Goal: Task Accomplishment & Management: Manage account settings

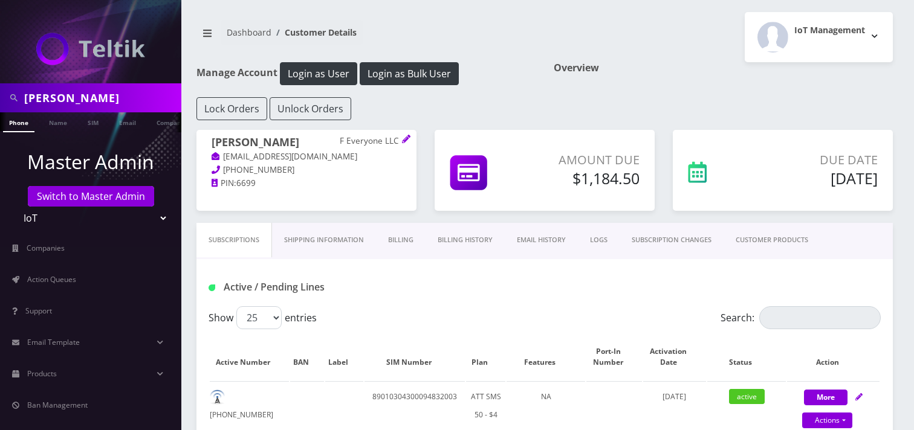
click at [65, 216] on select "Teltik Production My Link Mobile VennMobile Unlimited Advanced LTE Rexing Inc D…" at bounding box center [91, 218] width 154 height 23
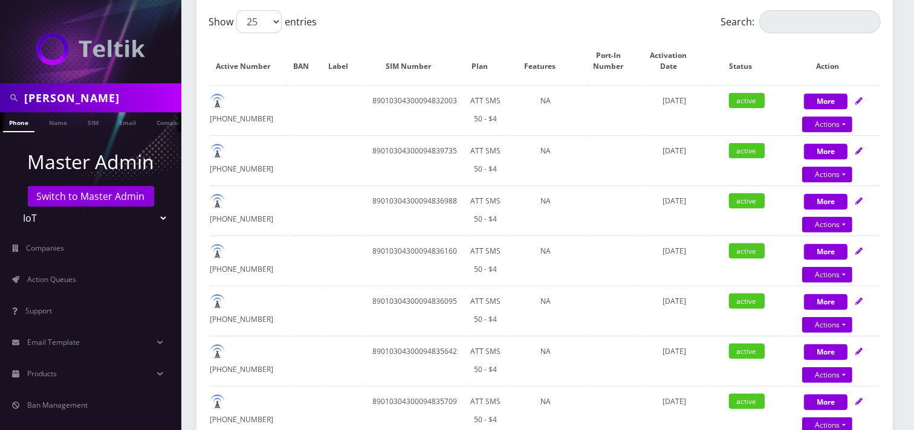
scroll to position [0, 12]
select select "15"
click at [14, 207] on select "Teltik Production My Link Mobile VennMobile Unlimited Advanced LTE Rexing Inc D…" at bounding box center [91, 218] width 154 height 23
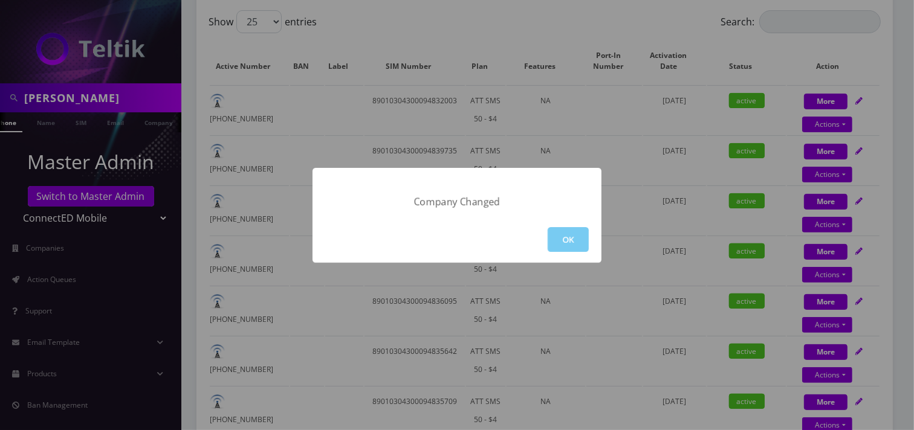
click at [581, 242] on button "OK" at bounding box center [568, 239] width 41 height 25
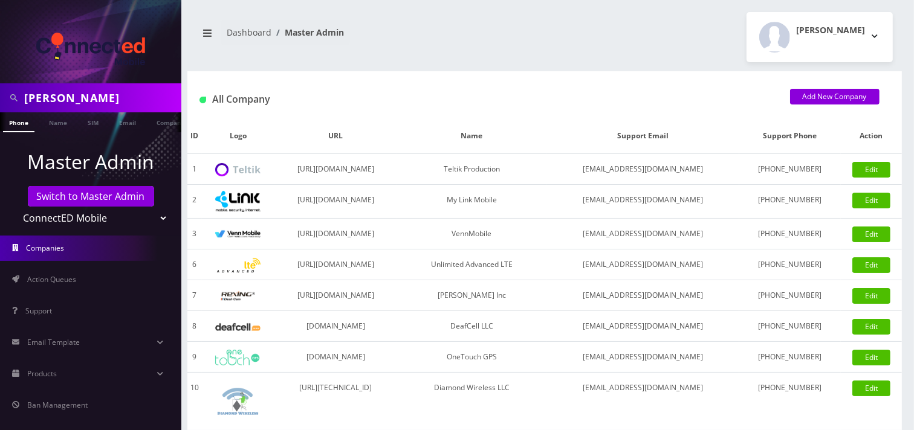
click at [81, 82] on div at bounding box center [90, 41] width 181 height 83
click at [82, 82] on div at bounding box center [90, 41] width 181 height 83
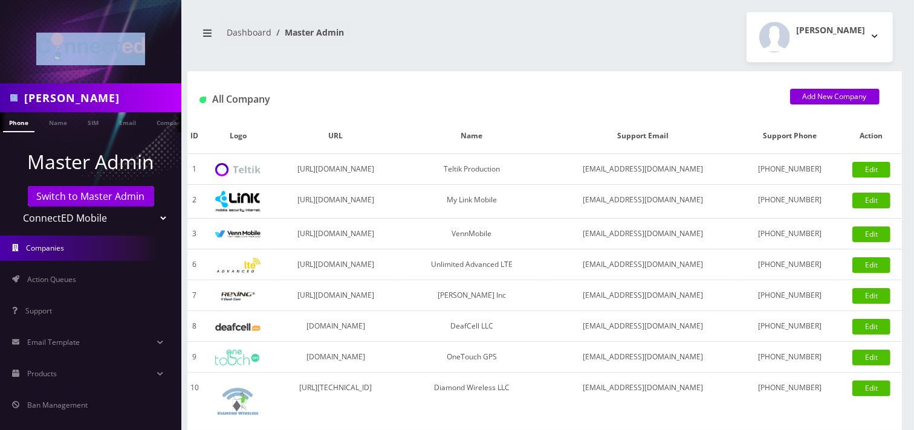
click at [82, 82] on div at bounding box center [90, 41] width 181 height 83
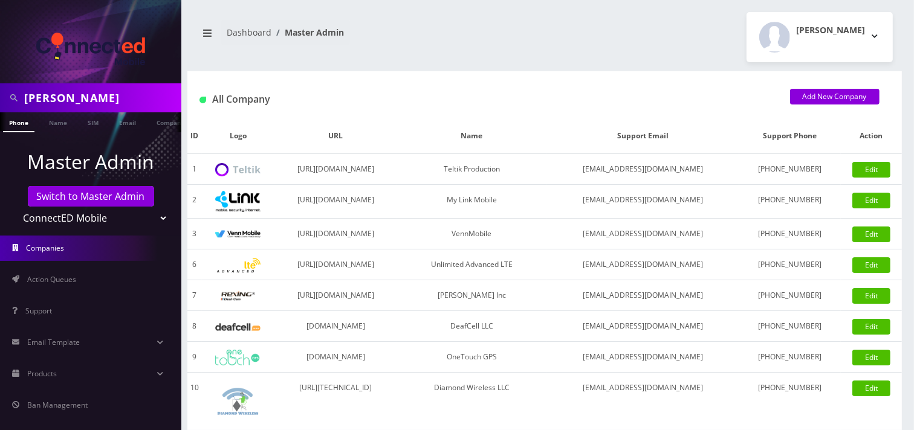
click at [68, 95] on input "Jason Morgan" at bounding box center [101, 97] width 154 height 23
click at [69, 97] on input "Jason Morgan" at bounding box center [101, 97] width 154 height 23
paste input "[EMAIL_ADDRESS][DOMAIN_NAME]"
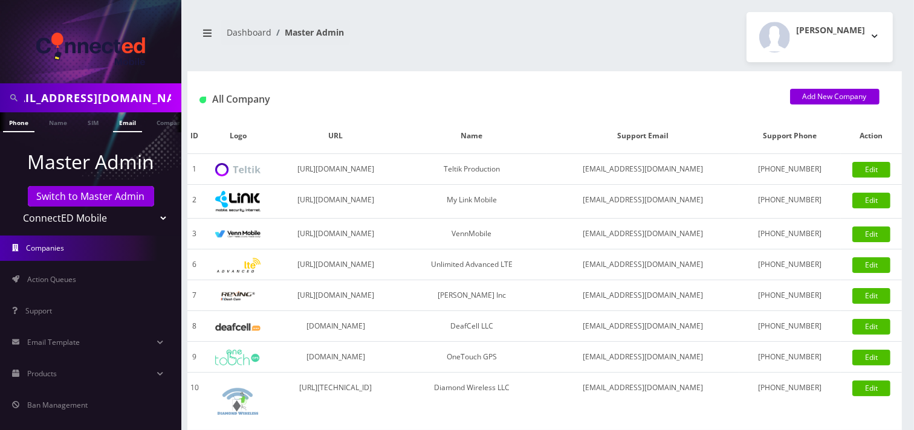
type input "[EMAIL_ADDRESS][DOMAIN_NAME]"
click at [139, 126] on link "Email" at bounding box center [127, 122] width 29 height 20
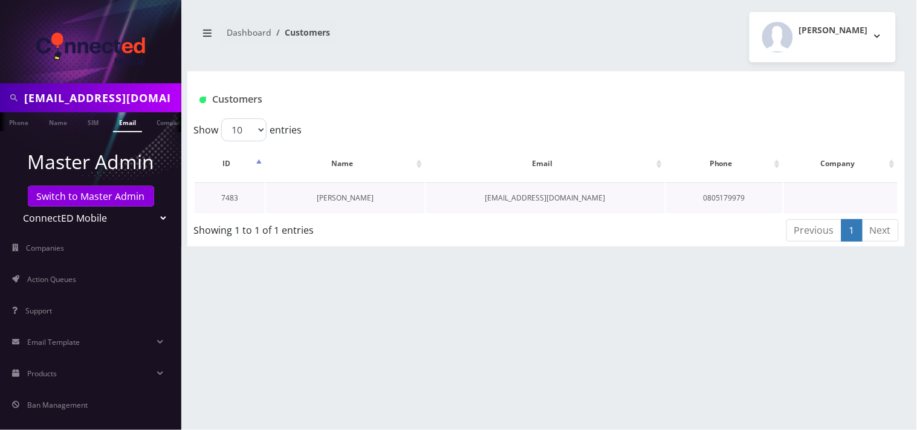
click at [327, 195] on link "Mitsuhiro Yoshida" at bounding box center [345, 198] width 57 height 10
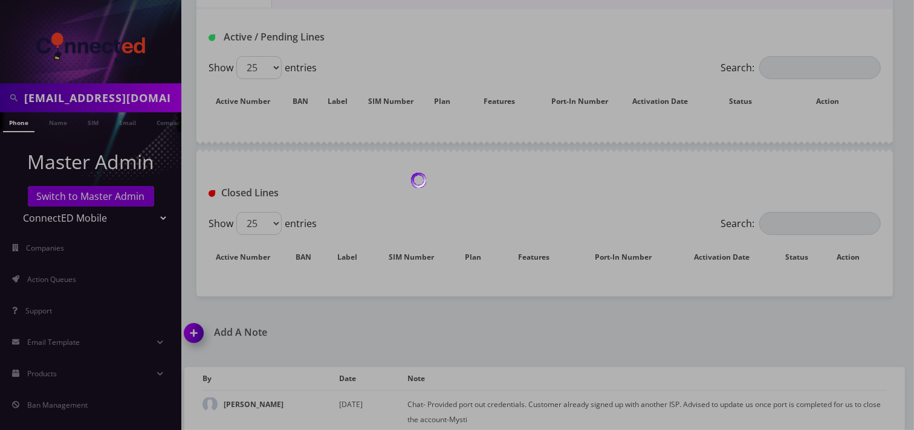
scroll to position [218, 0]
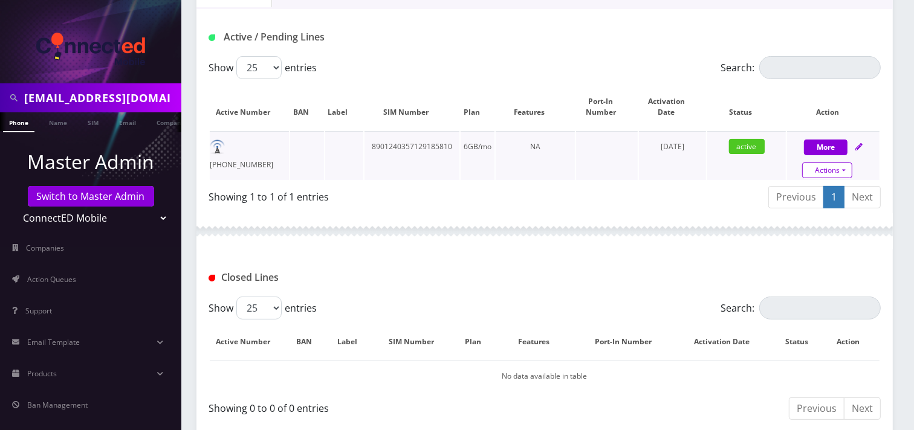
click at [827, 170] on link "Actions" at bounding box center [827, 171] width 50 height 16
select select "3-in-1 SIM Kit"
select select "117"
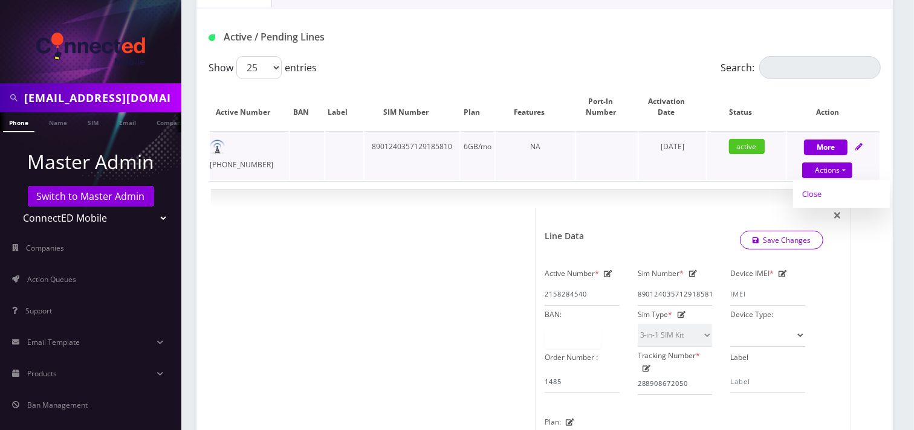
click at [819, 195] on link "Close" at bounding box center [841, 194] width 97 height 18
type input "08/11/2025"
select select "3-in-1 SIM Kit"
select select "117"
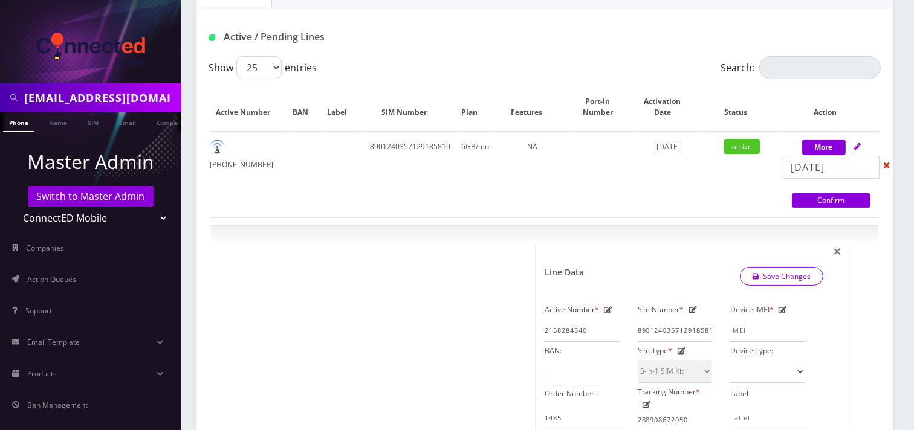
click at [819, 201] on link "Confirm" at bounding box center [831, 200] width 79 height 15
select select "3-in-1 SIM Kit"
select select "117"
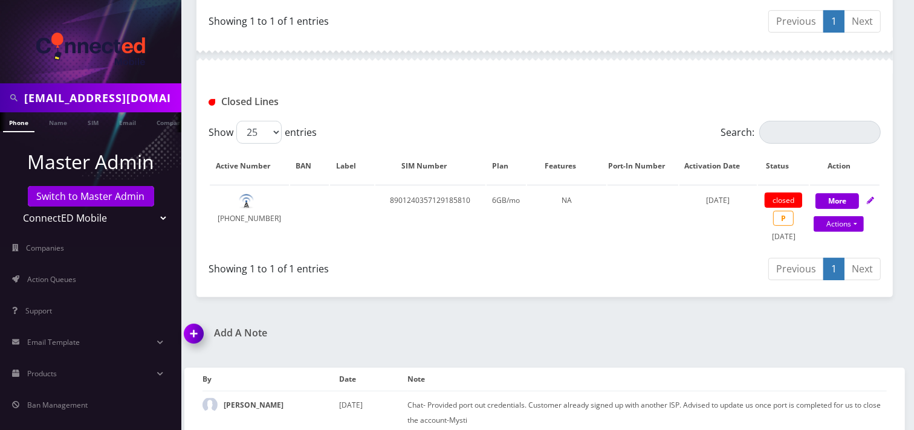
scroll to position [429, 0]
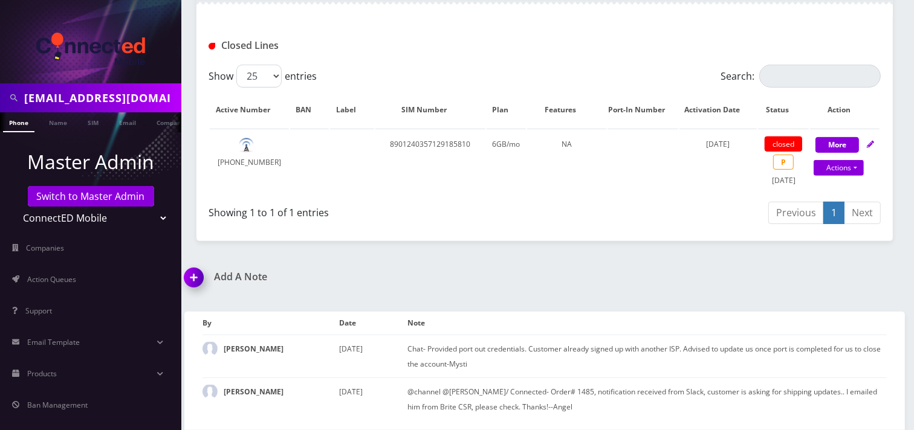
click at [194, 280] on img at bounding box center [196, 282] width 36 height 36
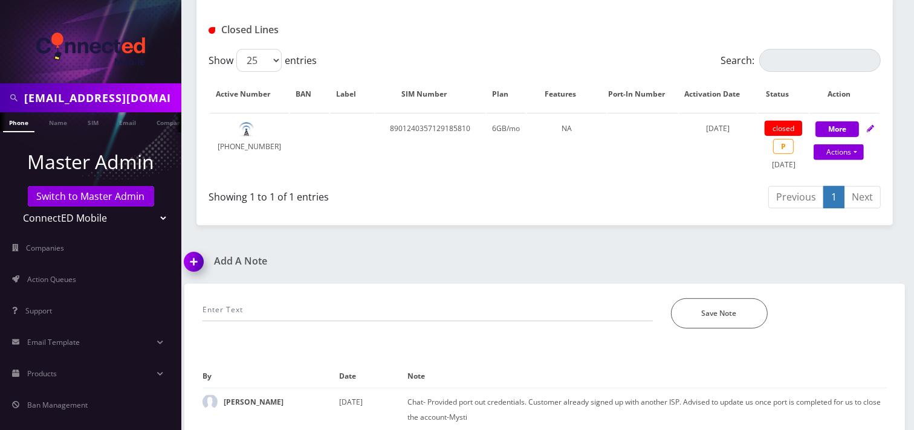
scroll to position [498, 0]
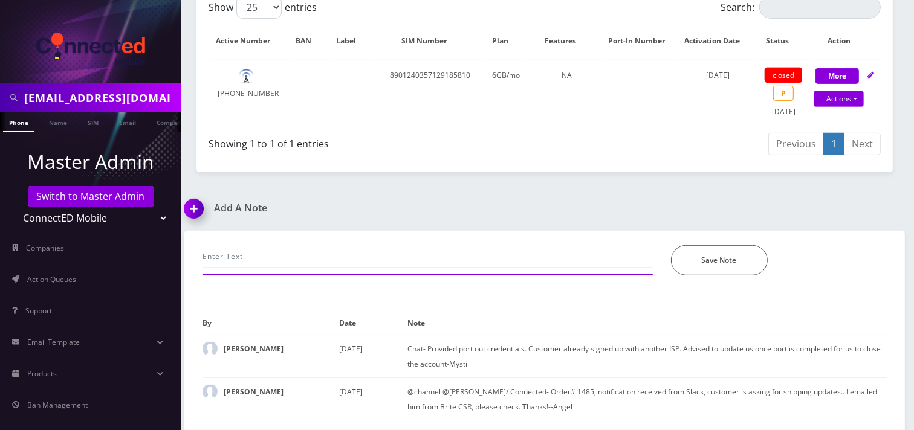
click at [239, 262] on input "text" at bounding box center [428, 256] width 450 height 23
type input "Line was ported out completely-Mysti"
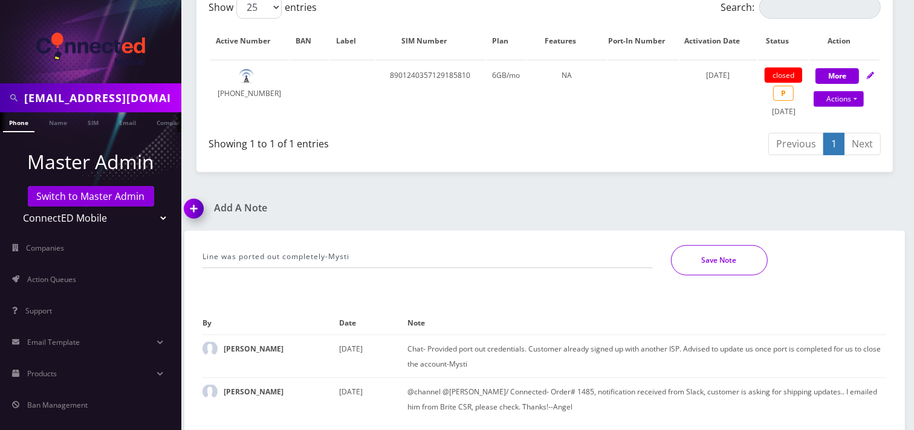
click at [739, 263] on button "Save Note" at bounding box center [719, 260] width 97 height 30
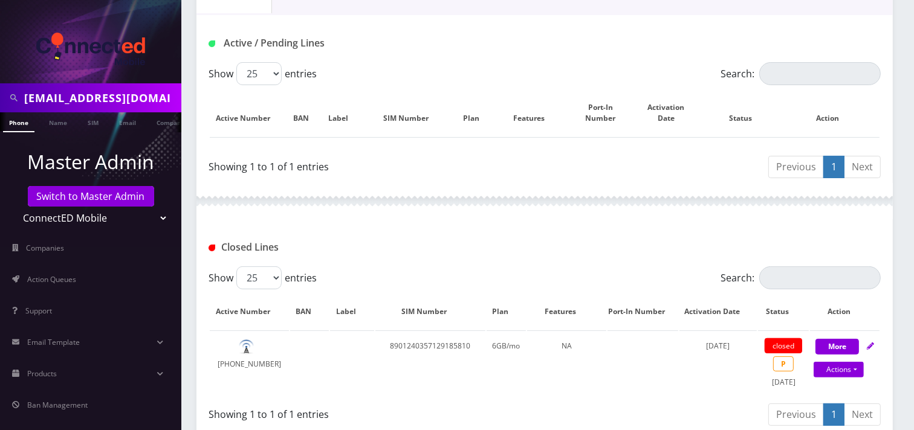
scroll to position [121, 0]
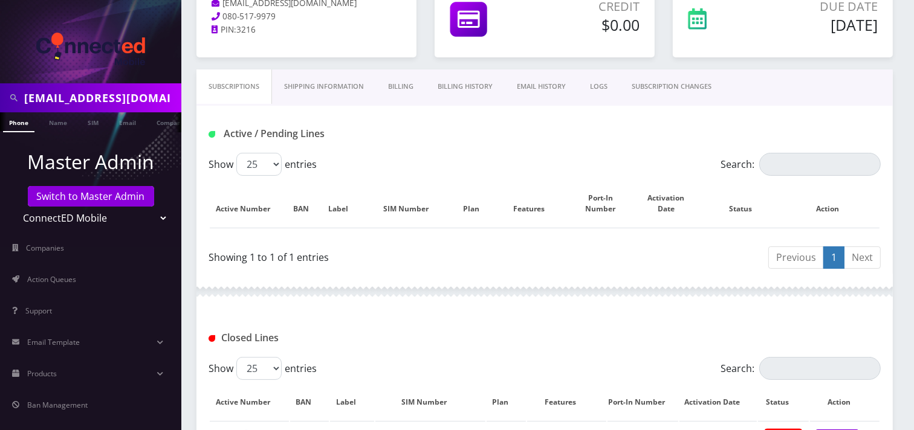
click at [391, 85] on link "Billing" at bounding box center [401, 87] width 50 height 34
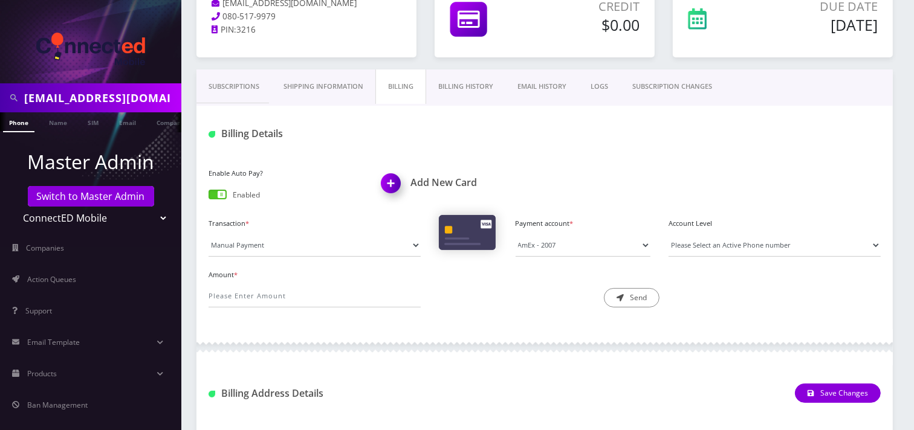
click at [216, 188] on div "Enable Auto Pay? Enabled" at bounding box center [286, 185] width 173 height 41
click at [215, 192] on span at bounding box center [218, 195] width 18 height 10
click at [209, 197] on input "checkbox" at bounding box center [209, 197] width 0 height 0
click at [60, 276] on span "Action Queues" at bounding box center [51, 279] width 49 height 10
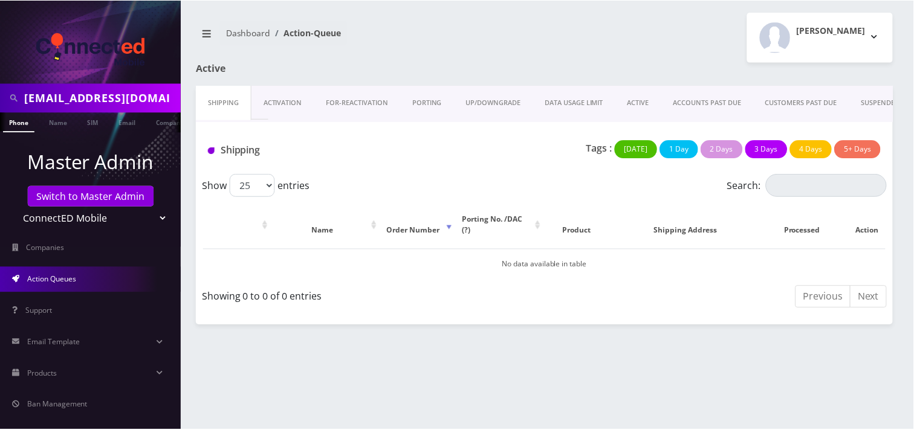
scroll to position [0, 70]
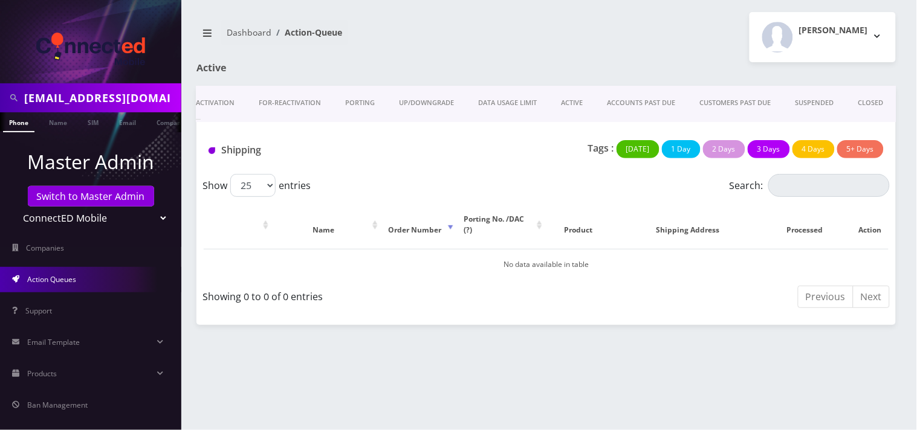
click at [868, 106] on link "CLOSED" at bounding box center [871, 103] width 50 height 34
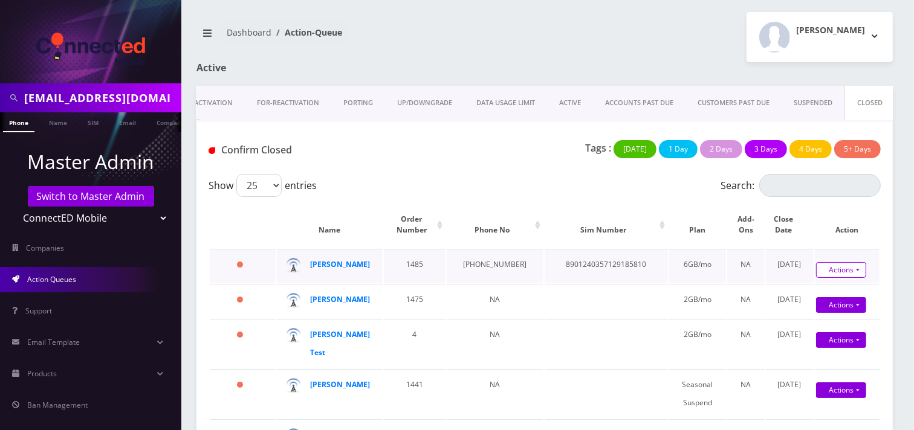
click at [846, 271] on link "Actions" at bounding box center [841, 270] width 50 height 16
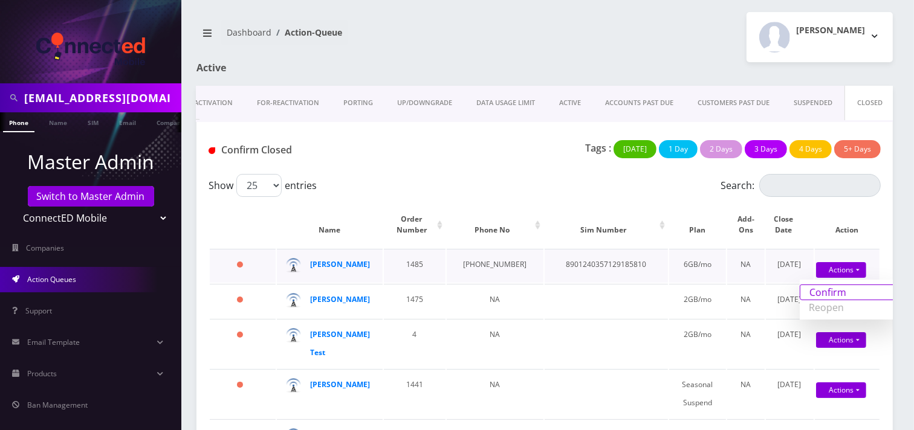
click at [820, 292] on link "Confirm" at bounding box center [848, 293] width 97 height 16
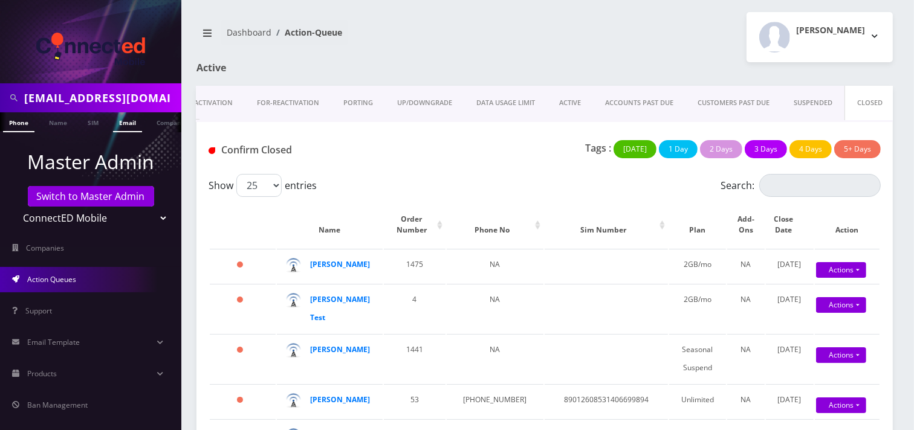
click at [124, 129] on link "Email" at bounding box center [127, 122] width 29 height 20
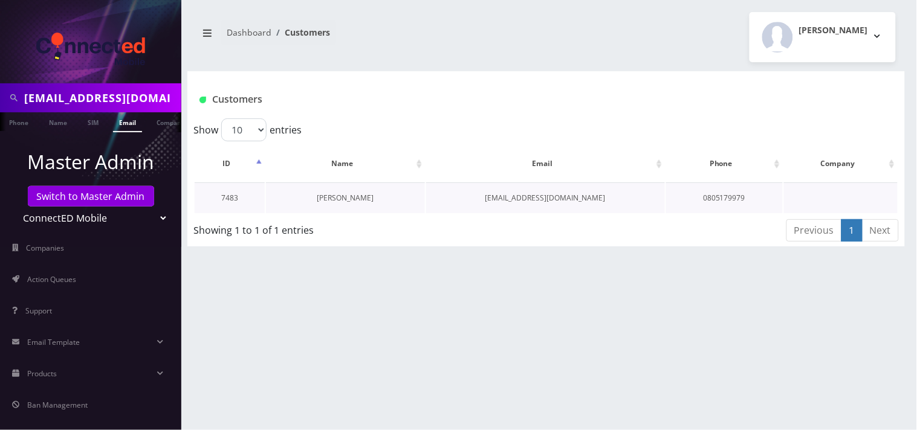
click at [346, 201] on link "[PERSON_NAME]" at bounding box center [345, 198] width 57 height 10
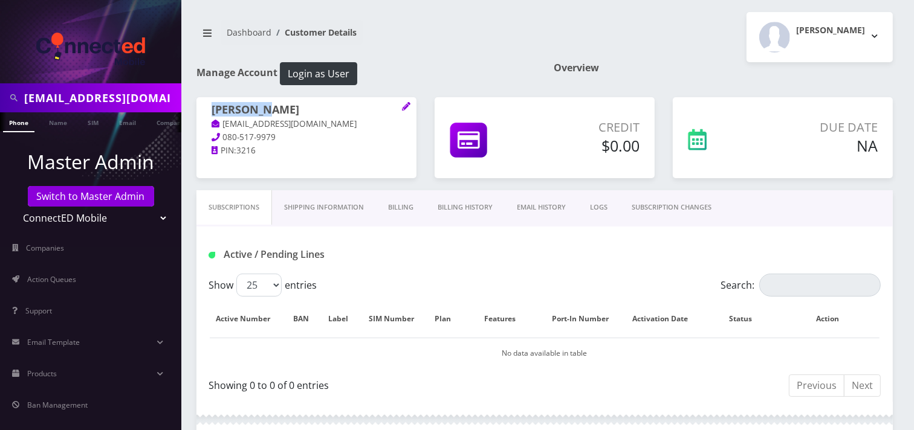
drag, startPoint x: 265, startPoint y: 109, endPoint x: 213, endPoint y: 103, distance: 52.3
click at [213, 103] on h1 "[PERSON_NAME]" at bounding box center [307, 110] width 190 height 15
copy h1 "[PERSON_NAME]"
